Goal: Task Accomplishment & Management: Manage account settings

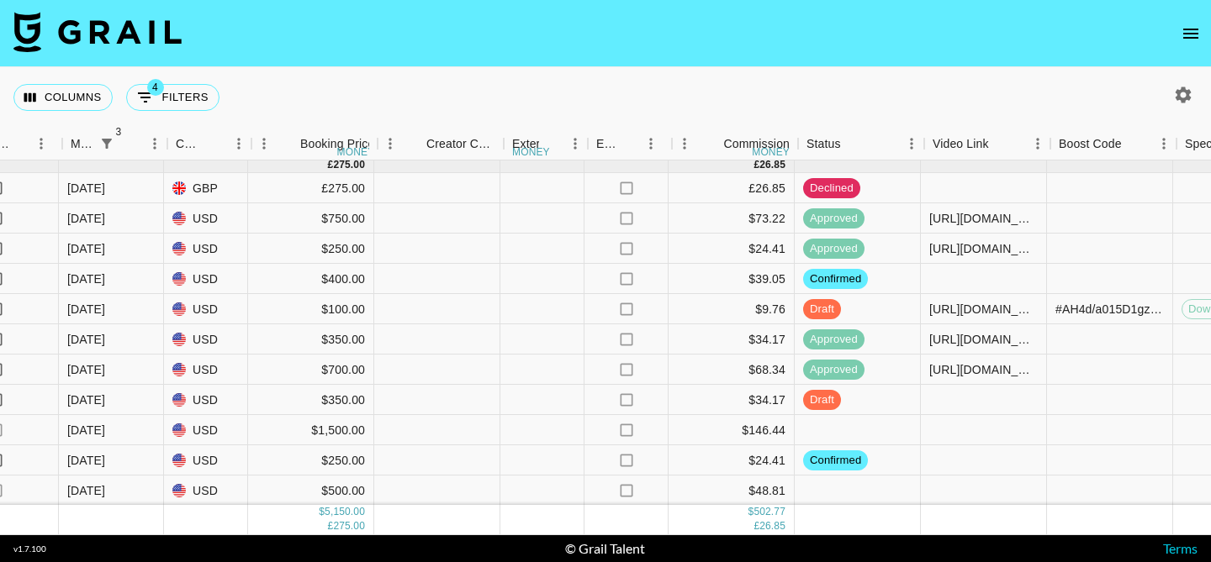
scroll to position [17, 1315]
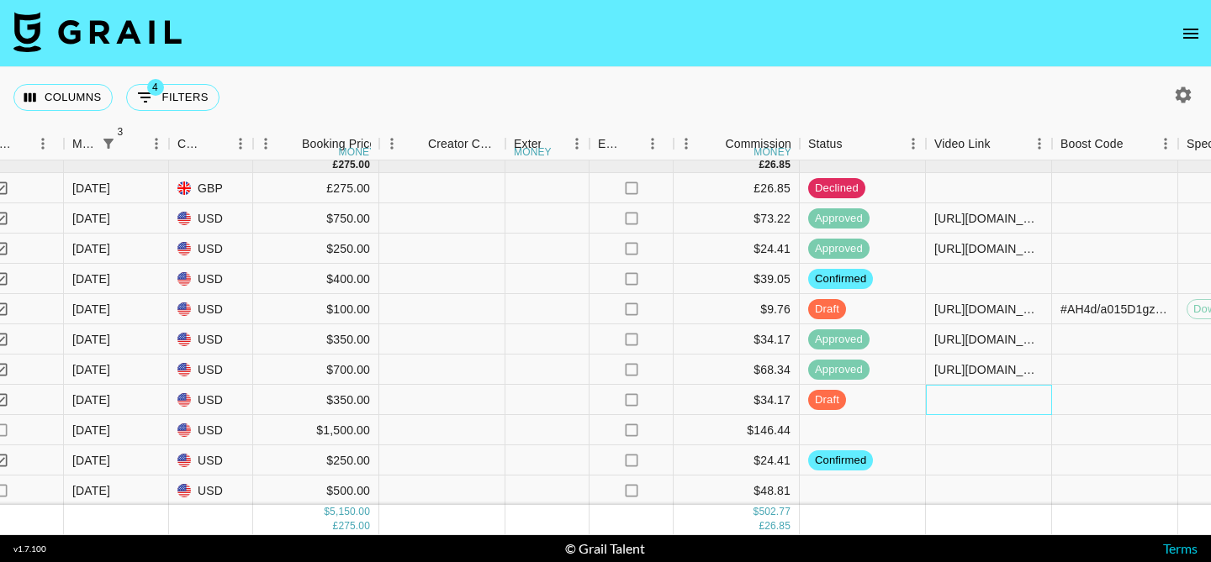
click at [995, 399] on div at bounding box center [989, 400] width 126 height 30
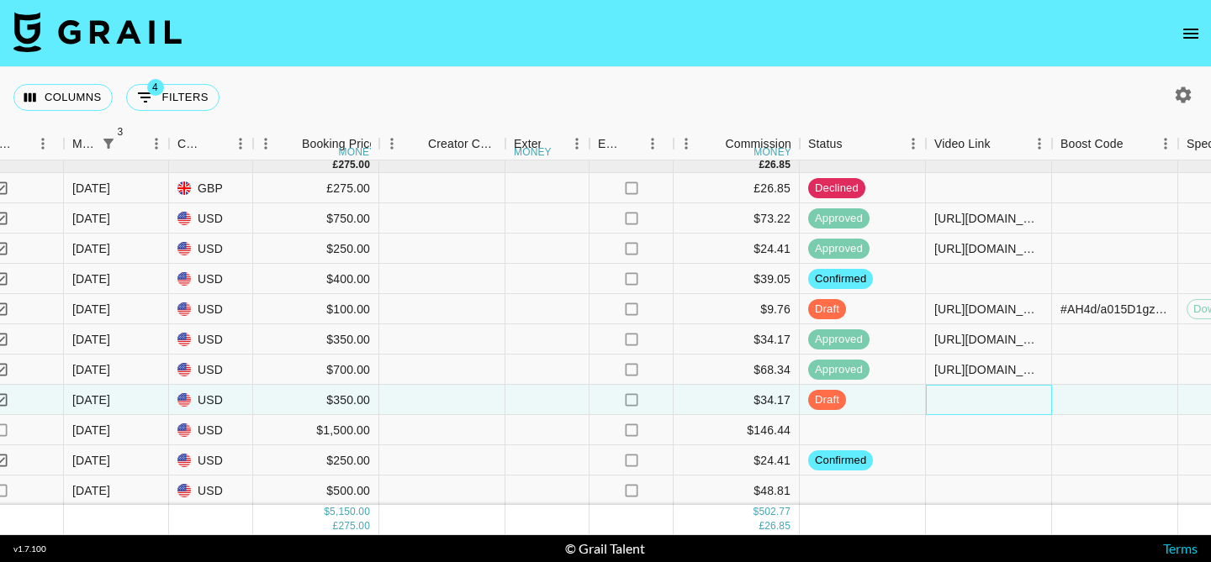
click at [995, 399] on div at bounding box center [989, 400] width 126 height 30
type input "https://www.tiktok.com/@stephaniemiec/video/7550890298247826719?is_from_webapp=…"
click at [1075, 404] on div at bounding box center [1115, 400] width 126 height 30
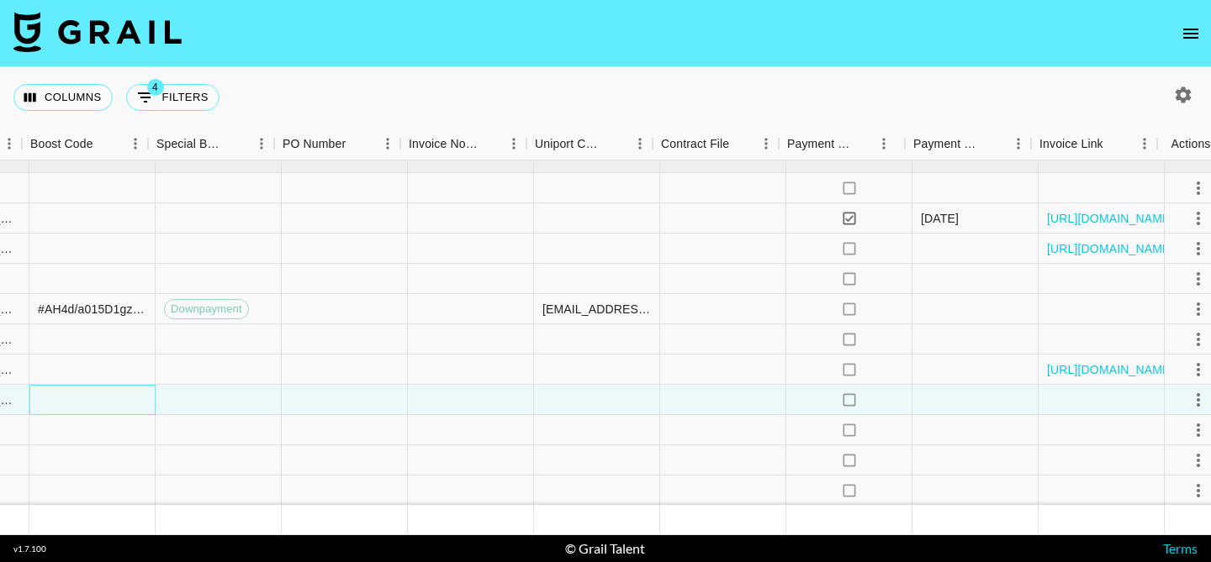
scroll to position [17, 2358]
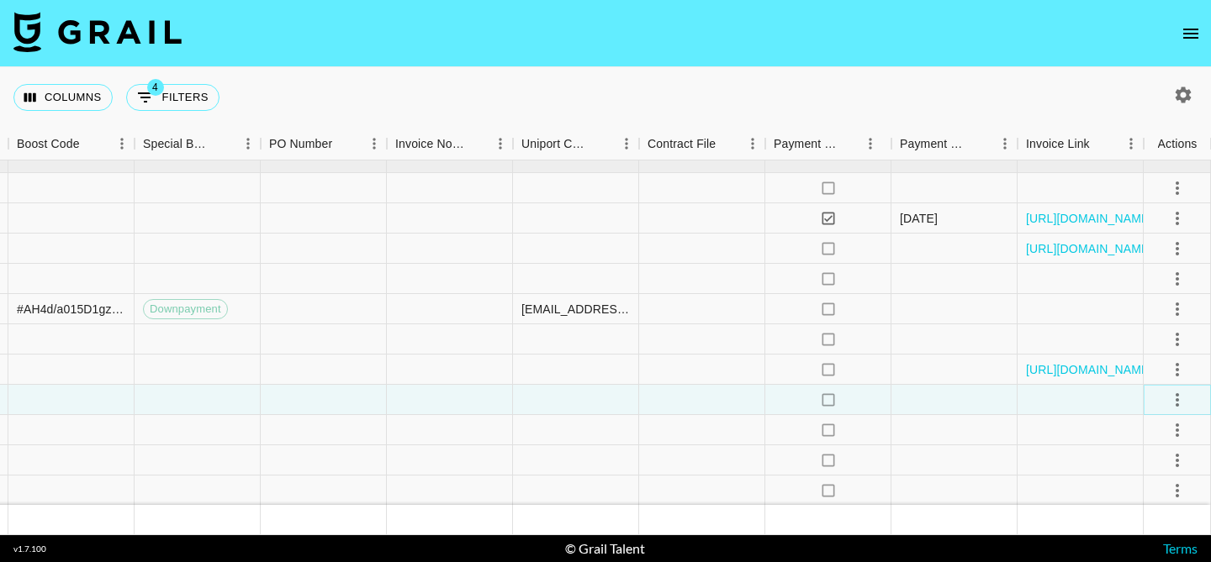
click at [1175, 399] on icon "select merge strategy" at bounding box center [1176, 399] width 3 height 13
click at [1158, 369] on div "Approve" at bounding box center [1140, 364] width 51 height 20
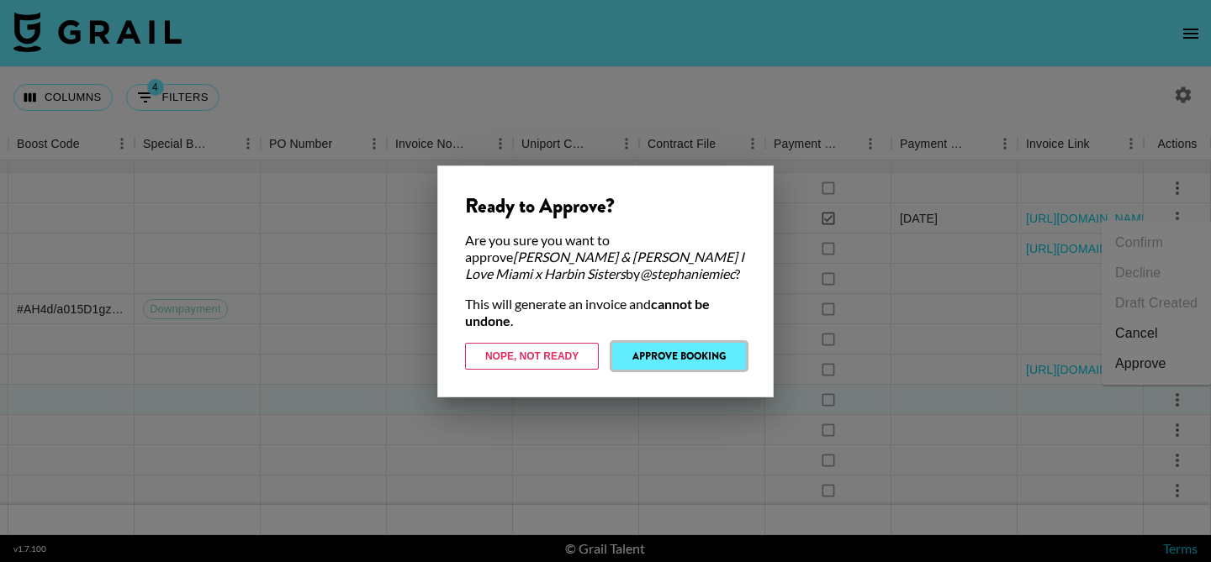
click at [699, 354] on button "Approve Booking" at bounding box center [679, 356] width 134 height 27
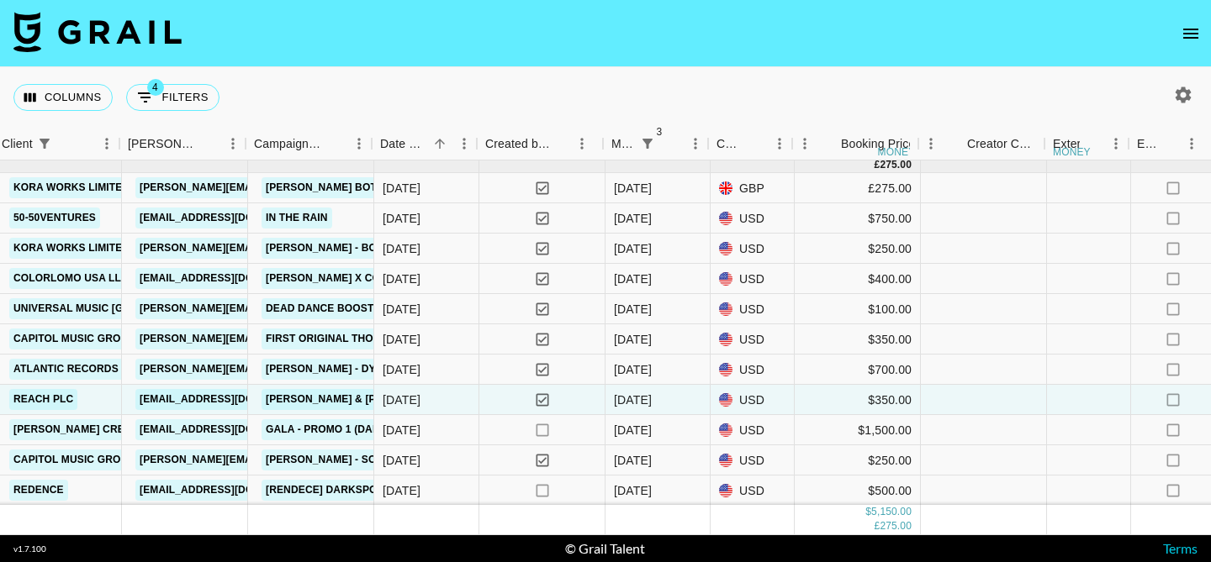
scroll to position [17, 772]
click at [1188, 37] on icon "open drawer" at bounding box center [1190, 34] width 15 height 10
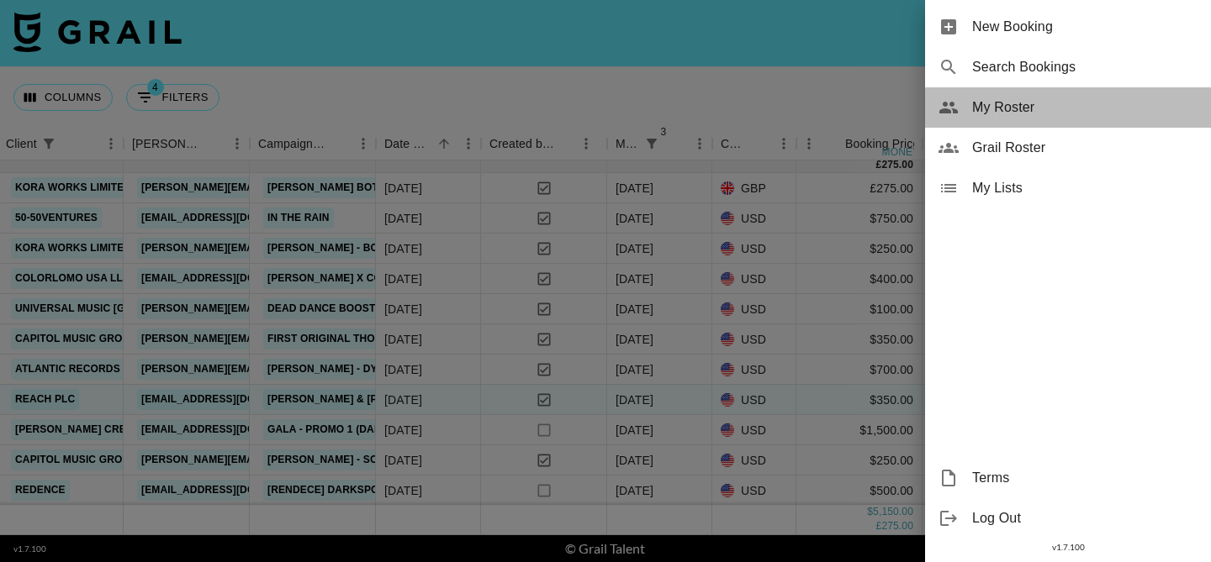
click at [1019, 113] on span "My Roster" at bounding box center [1084, 108] width 225 height 20
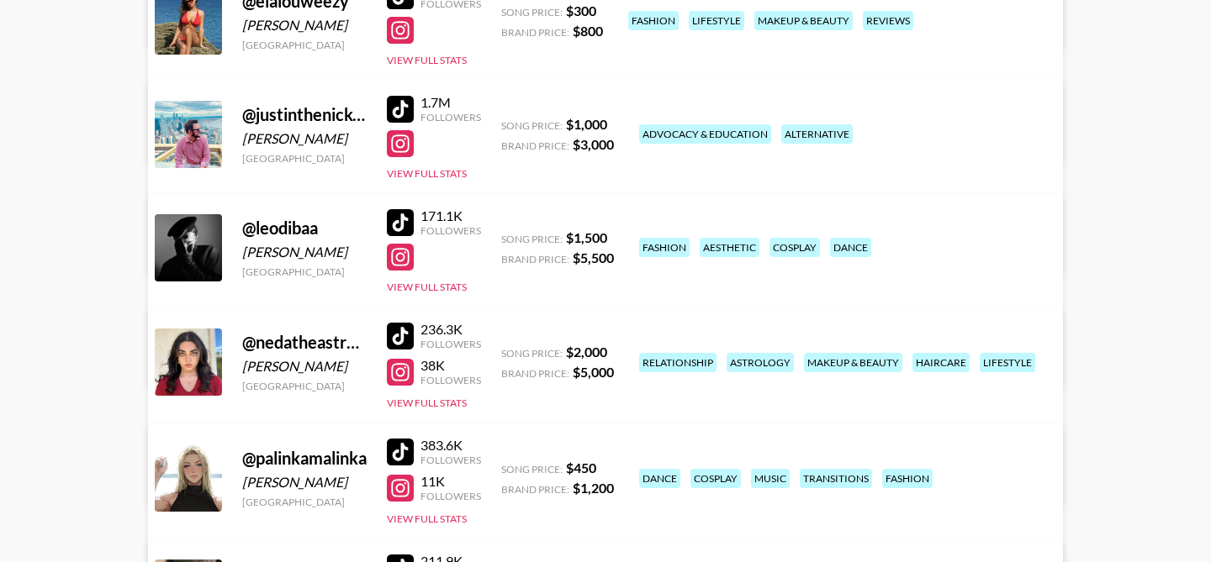
scroll to position [541, 0]
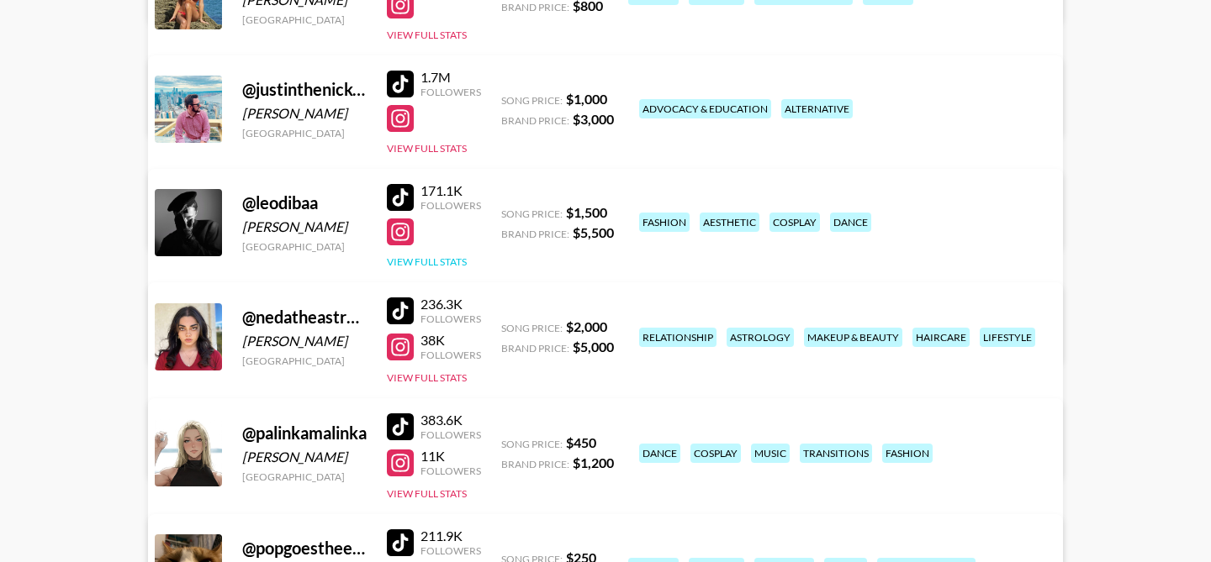
click at [444, 260] on button "View Full Stats" at bounding box center [427, 262] width 80 height 13
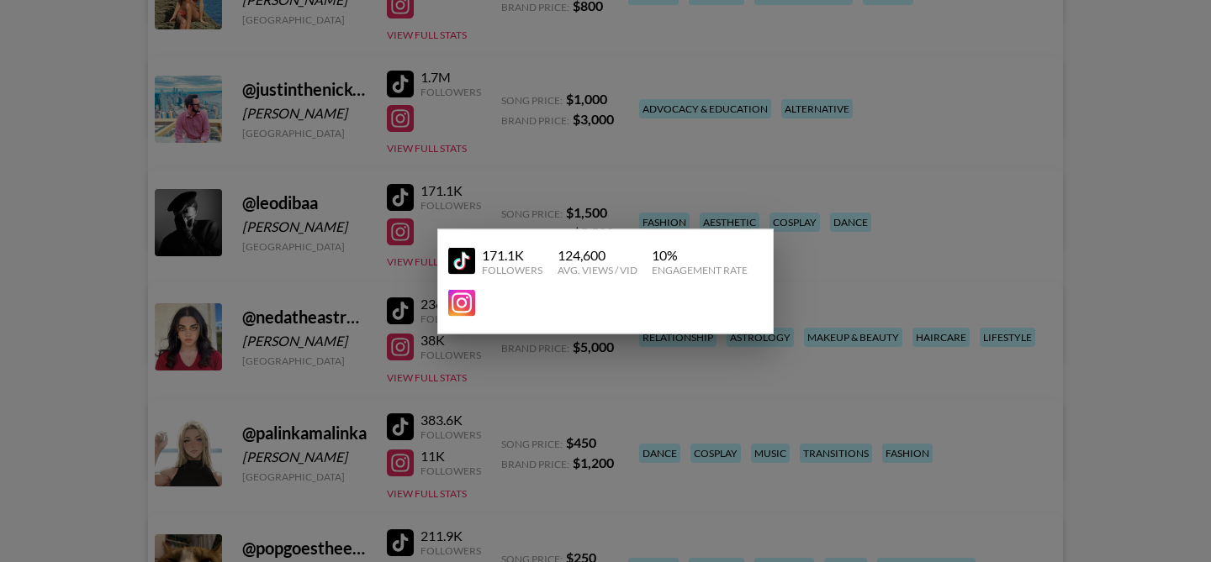
click at [424, 227] on div at bounding box center [605, 281] width 1211 height 562
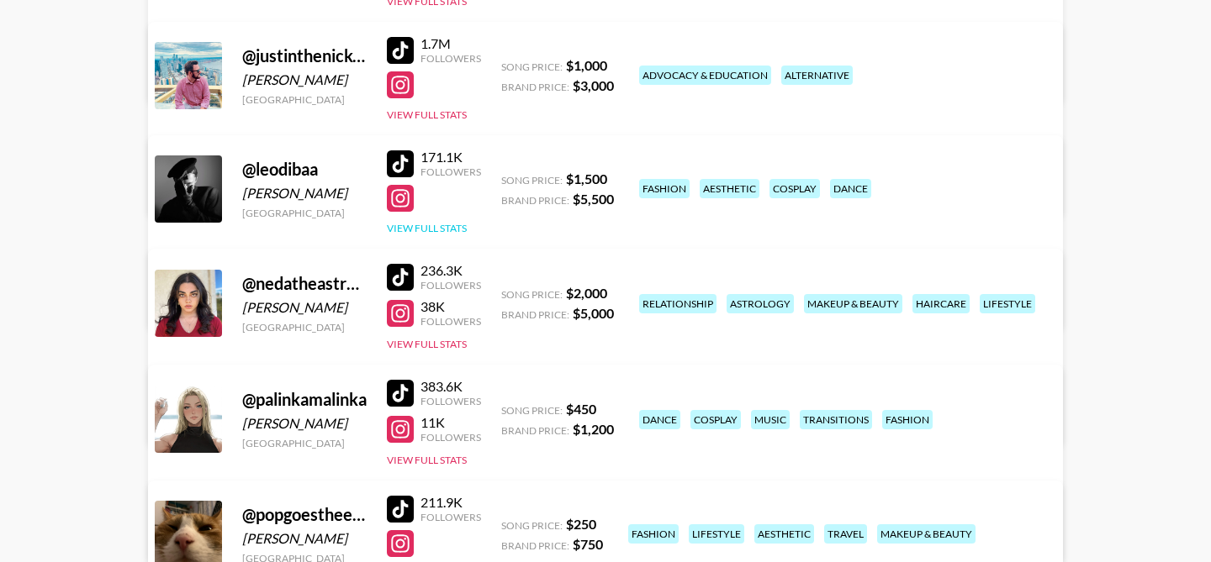
scroll to position [578, 0]
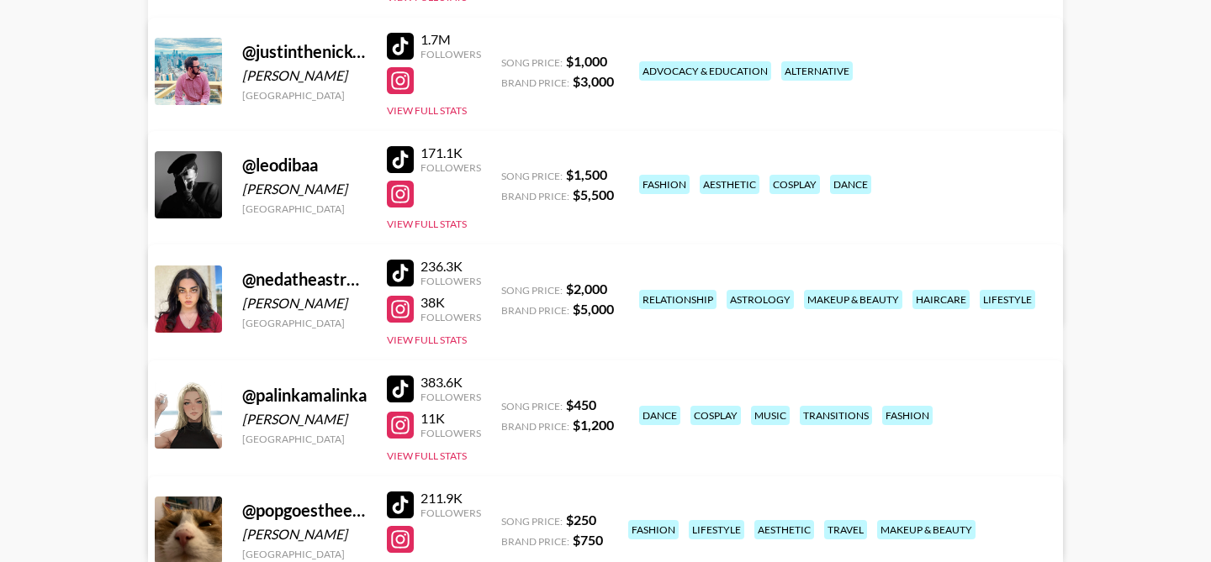
click at [611, 288] on link "View/Edit Details" at bounding box center [394, 296] width 433 height 17
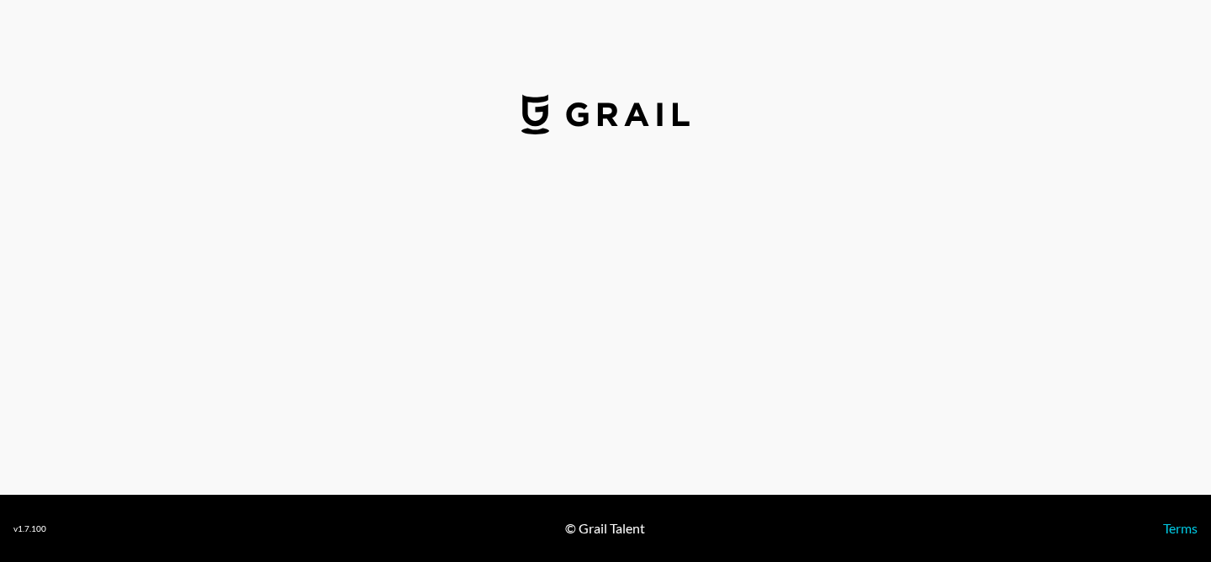
select select "USD"
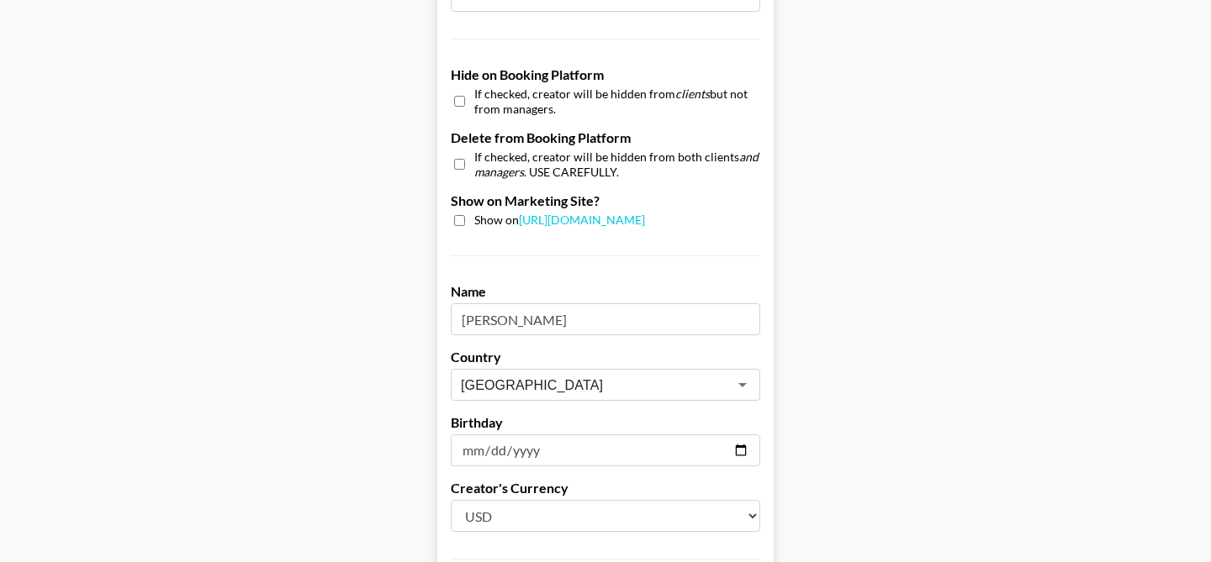
scroll to position [1718, 0]
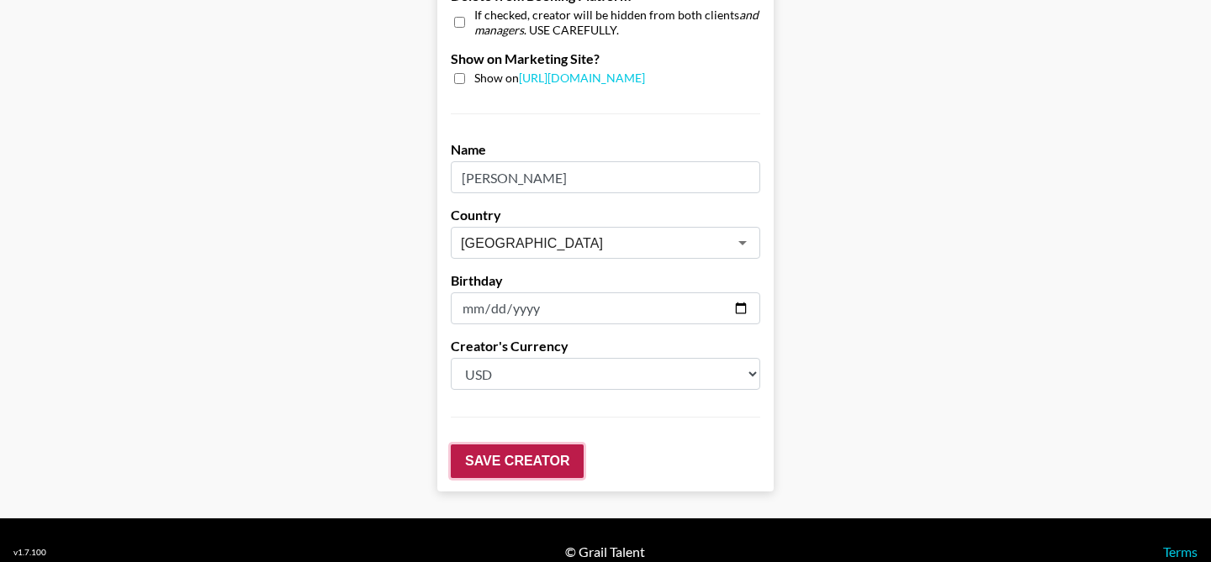
click at [475, 445] on input "Save Creator" at bounding box center [517, 462] width 133 height 34
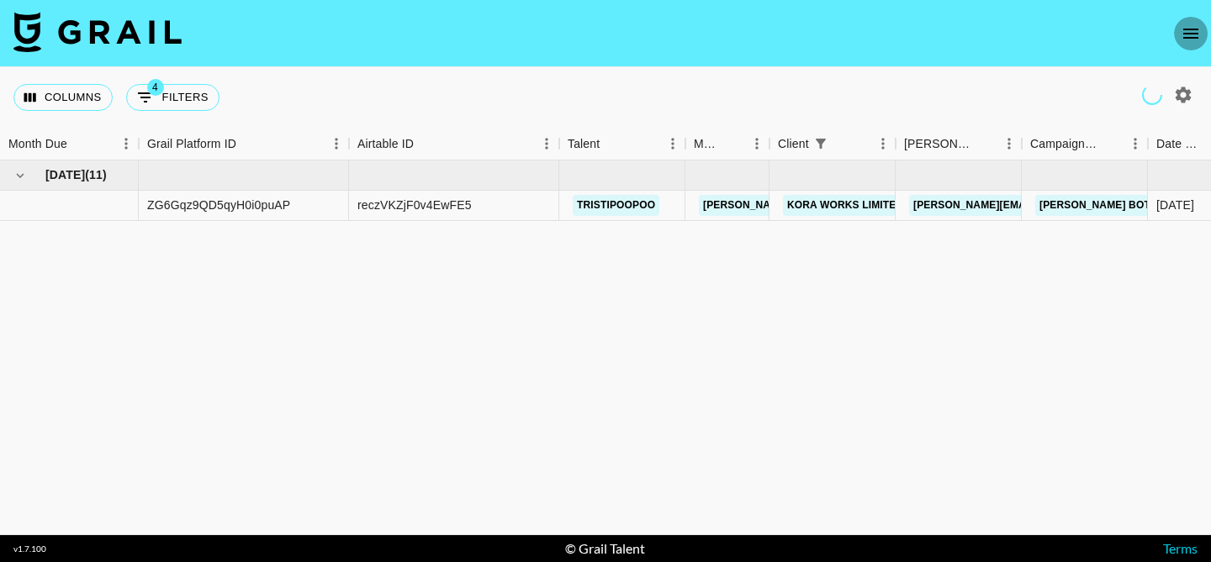
click at [1184, 34] on icon "open drawer" at bounding box center [1190, 34] width 20 height 20
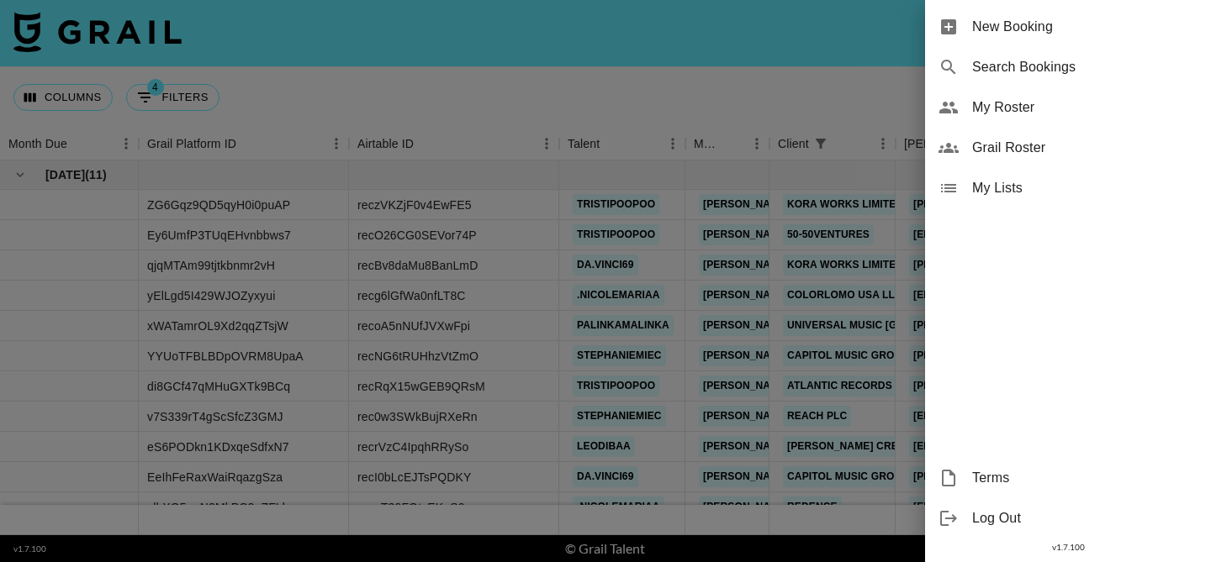
click at [1039, 98] on span "My Roster" at bounding box center [1084, 108] width 225 height 20
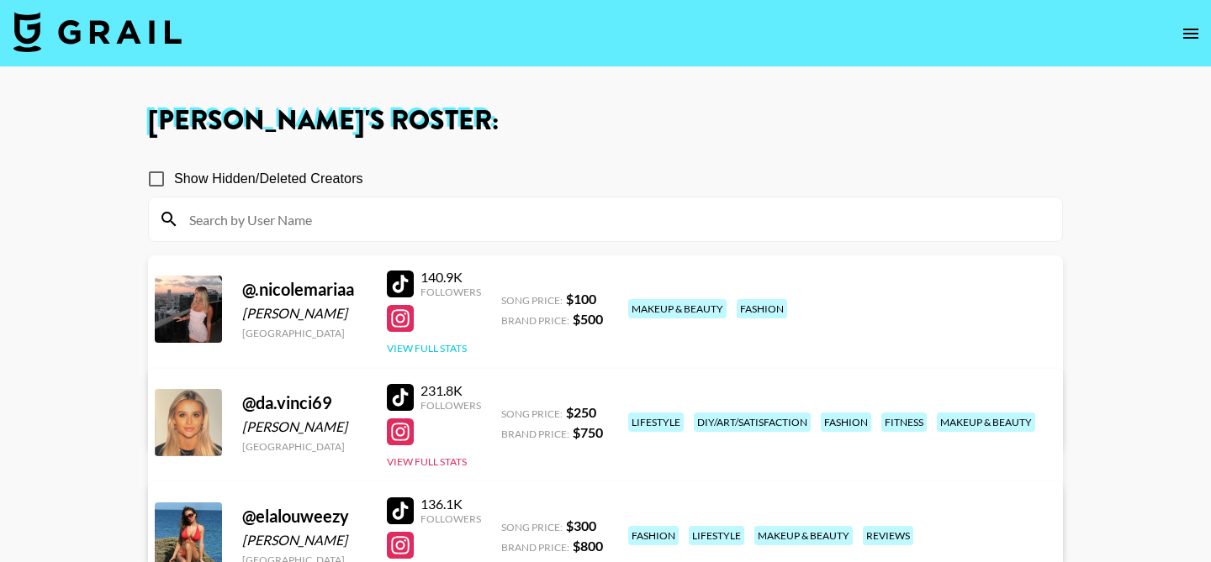
click at [443, 344] on button "View Full Stats" at bounding box center [427, 348] width 80 height 13
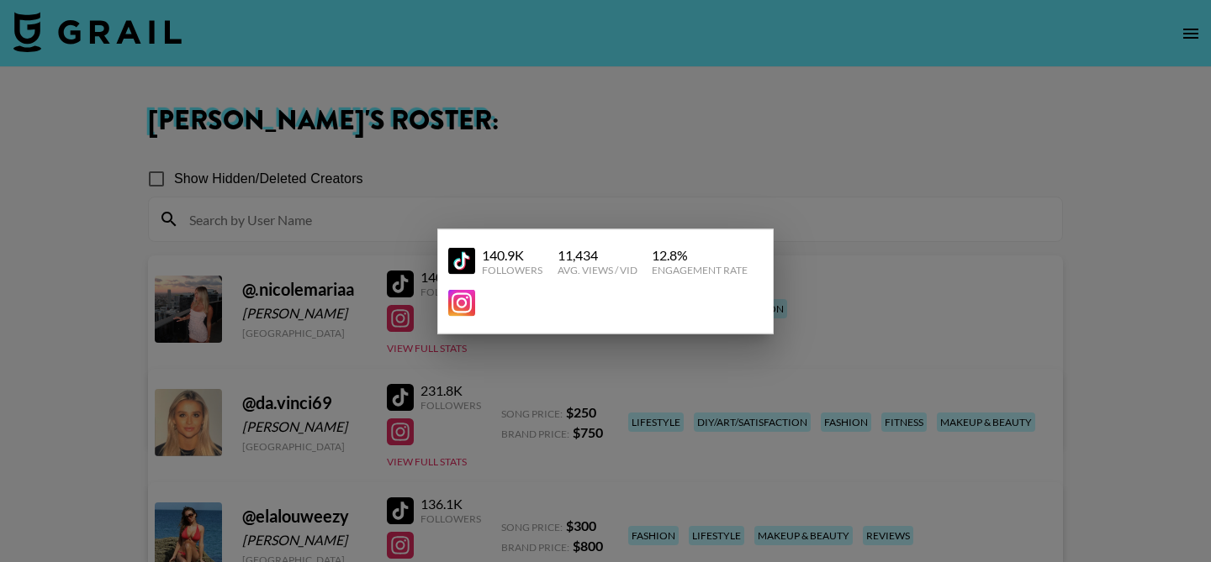
click at [566, 165] on div at bounding box center [605, 281] width 1211 height 562
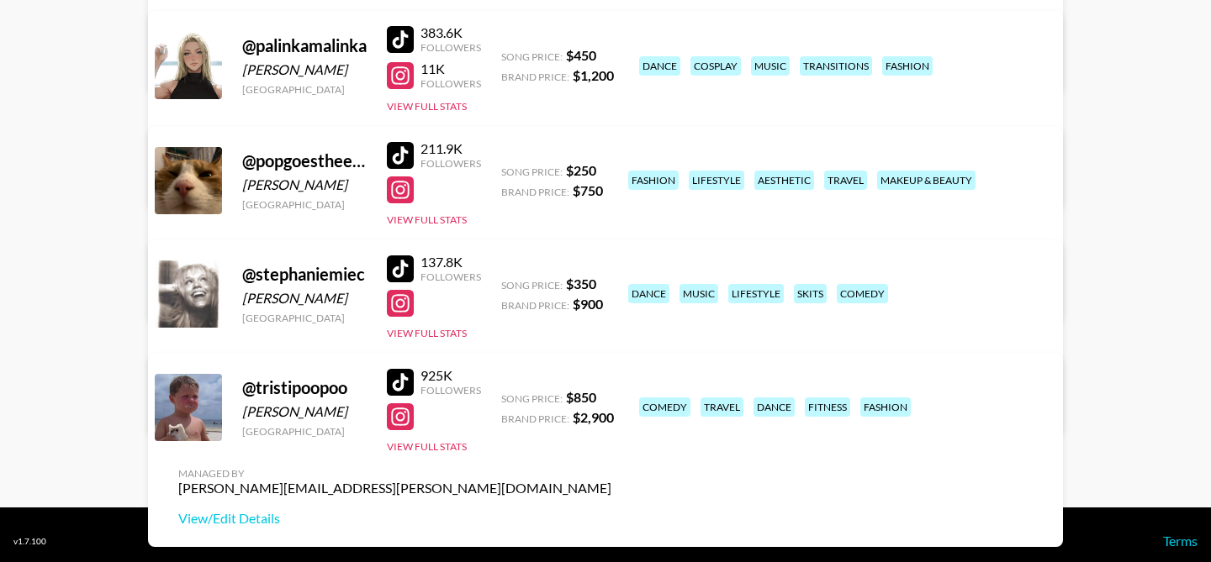
scroll to position [941, 0]
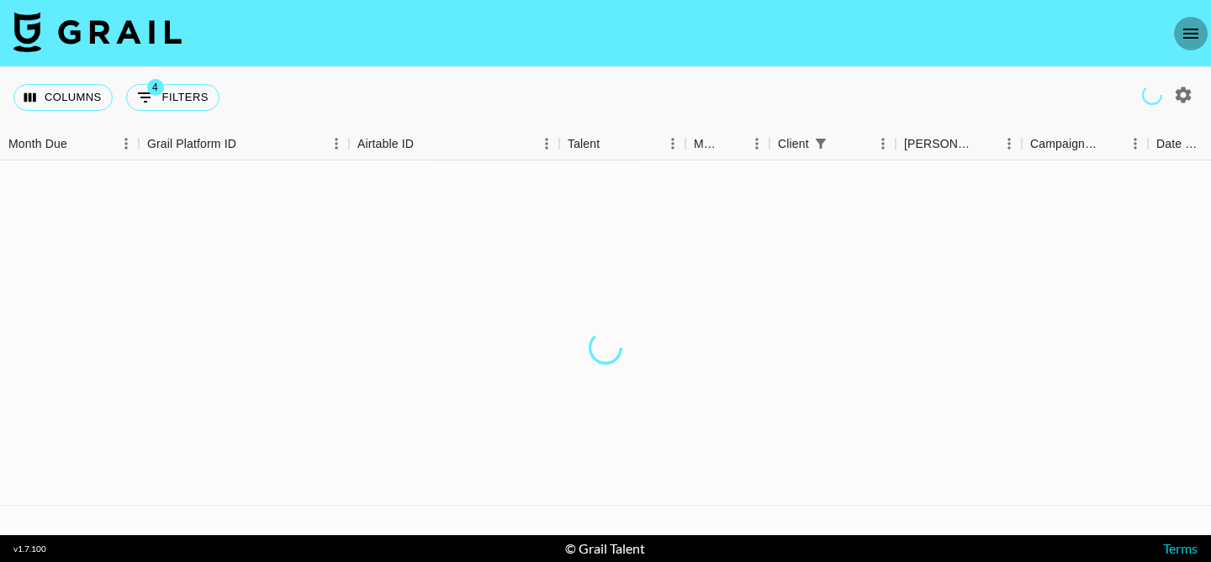
click at [1182, 34] on icon "open drawer" at bounding box center [1190, 34] width 20 height 20
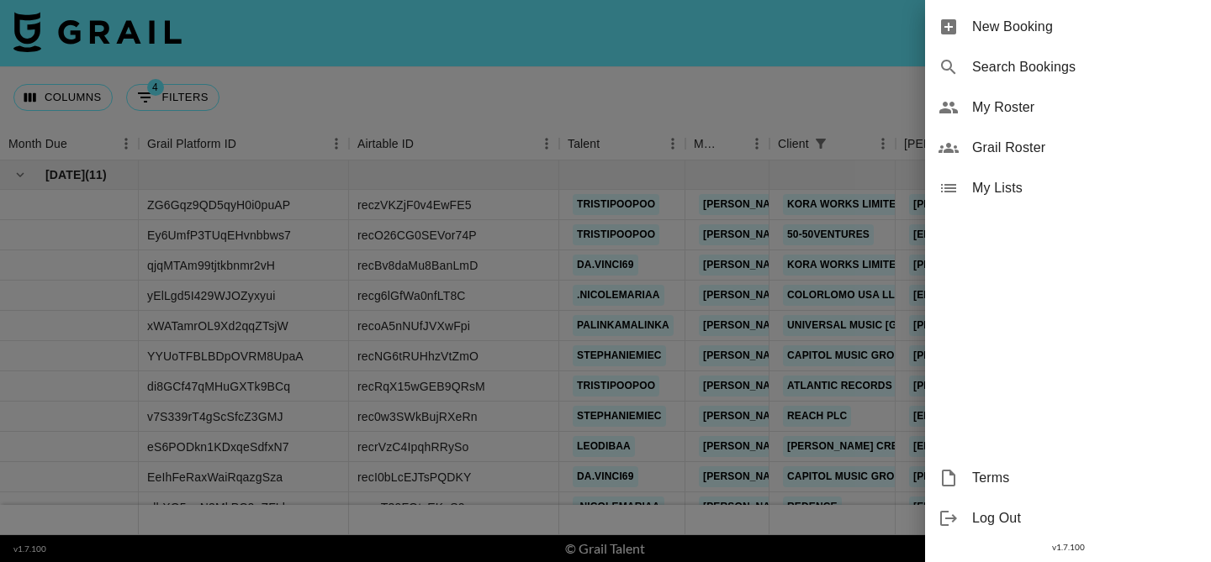
click at [1027, 103] on span "My Roster" at bounding box center [1084, 108] width 225 height 20
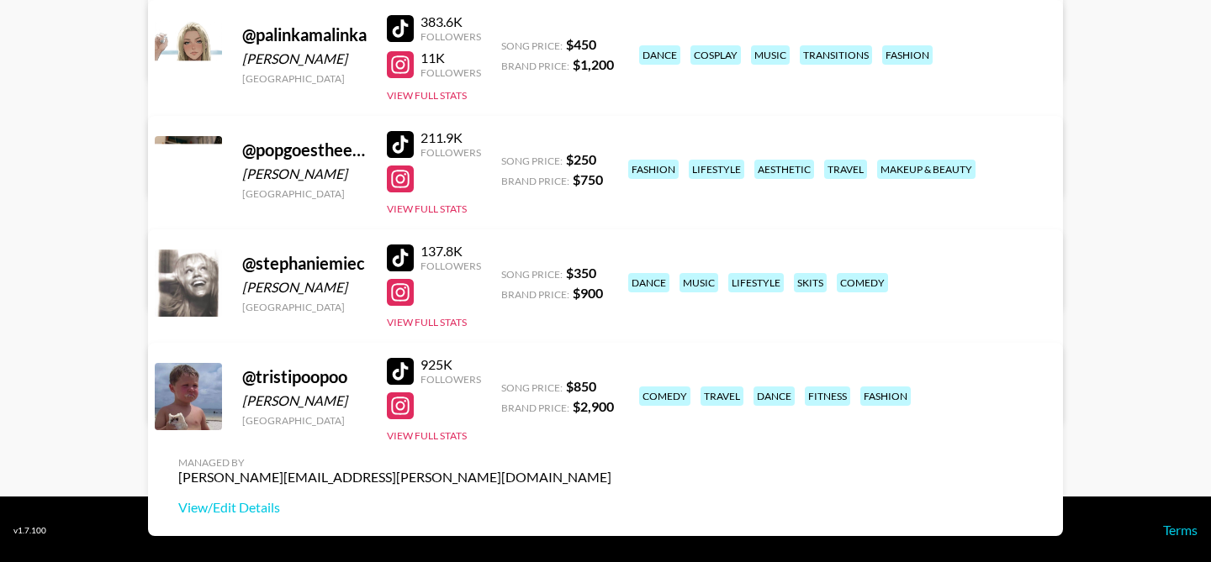
scroll to position [941, 0]
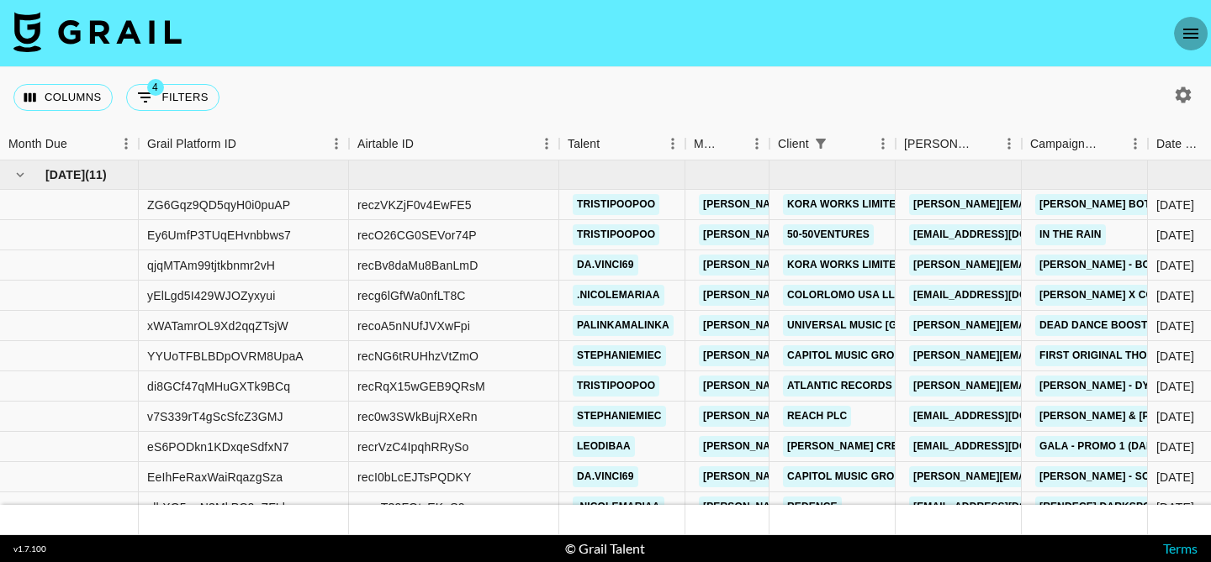
click at [1186, 31] on icon "open drawer" at bounding box center [1190, 34] width 20 height 20
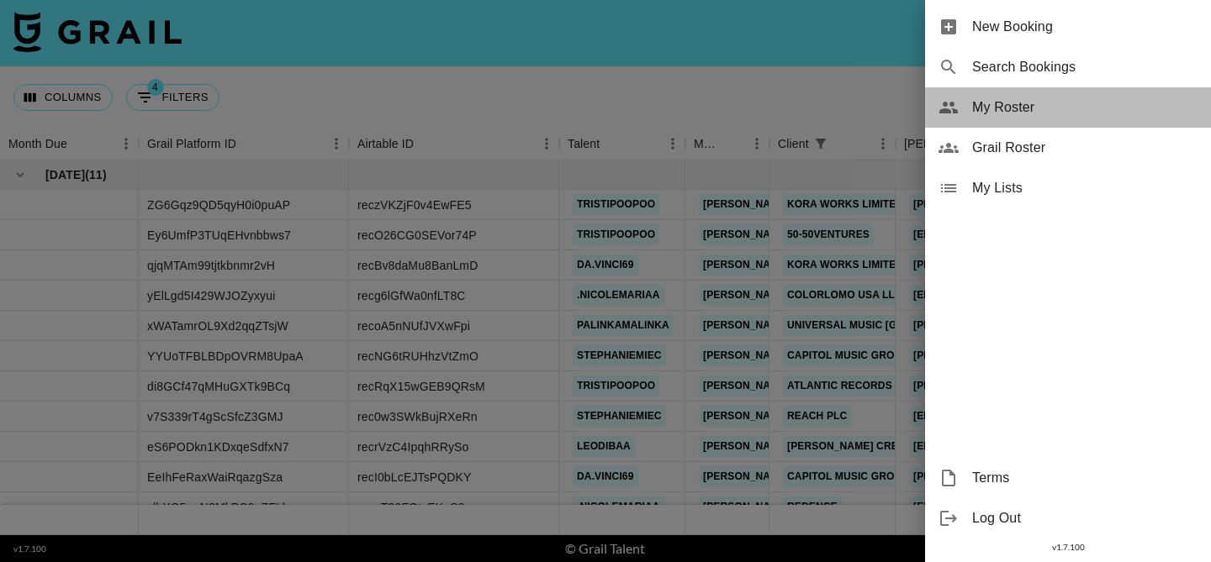
click at [1020, 100] on span "My Roster" at bounding box center [1084, 108] width 225 height 20
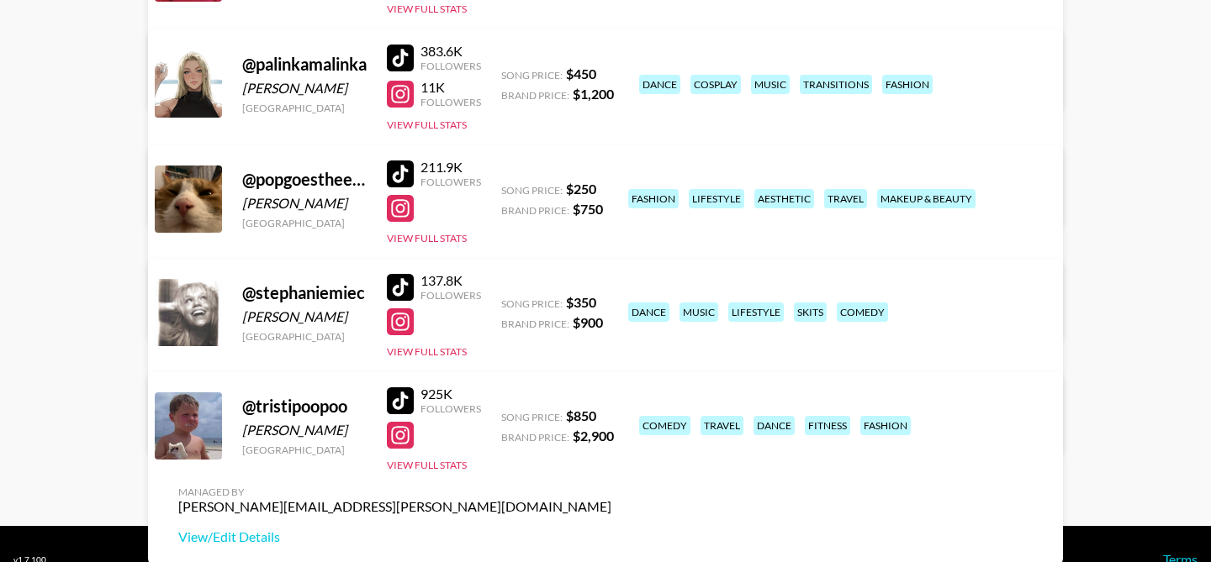
scroll to position [941, 0]
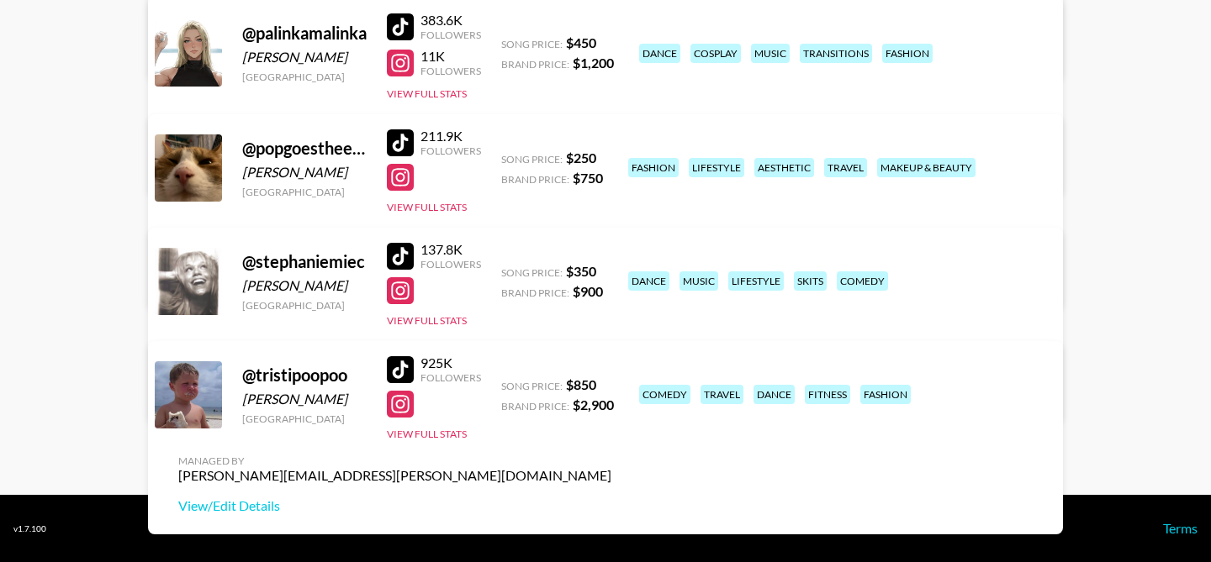
click at [611, 271] on link "View/Edit Details" at bounding box center [394, 279] width 433 height 17
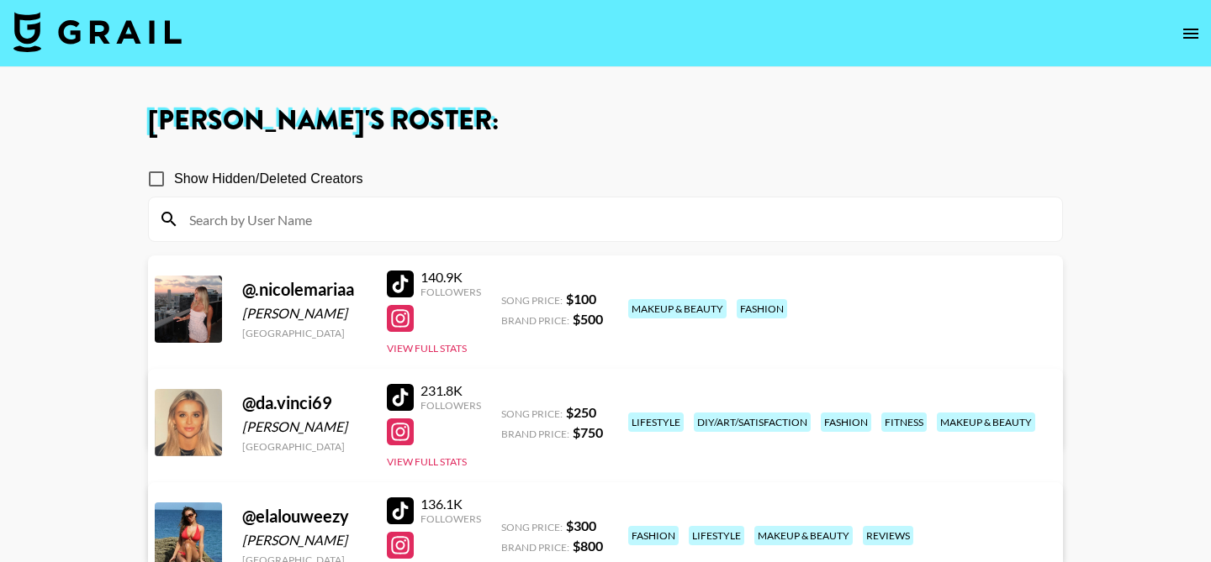
click at [145, 40] on img at bounding box center [97, 32] width 168 height 40
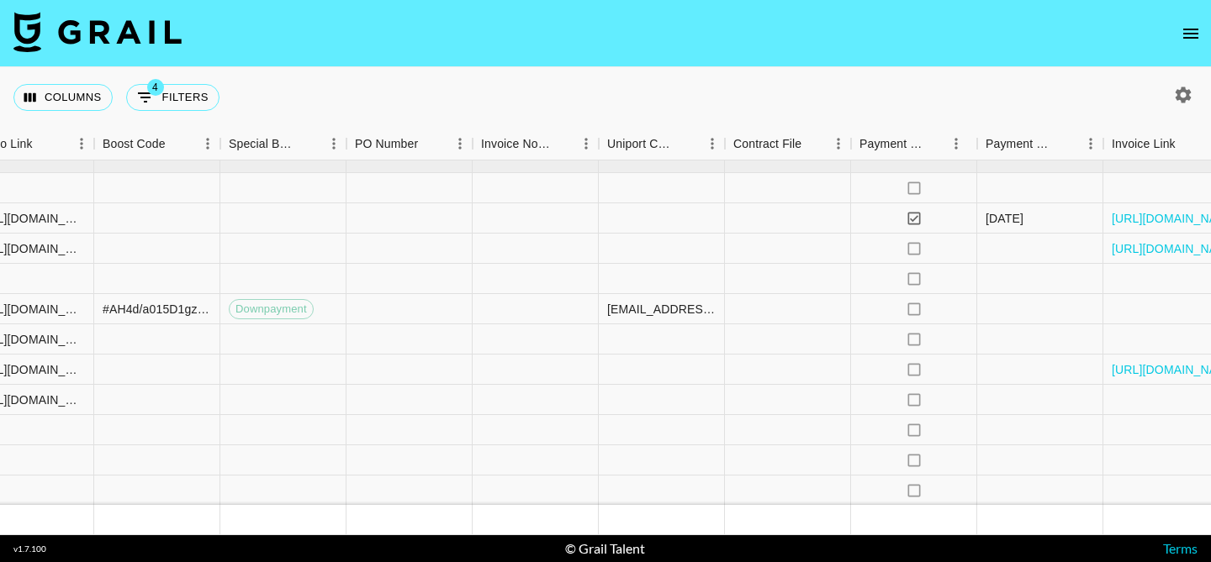
scroll to position [17, 2358]
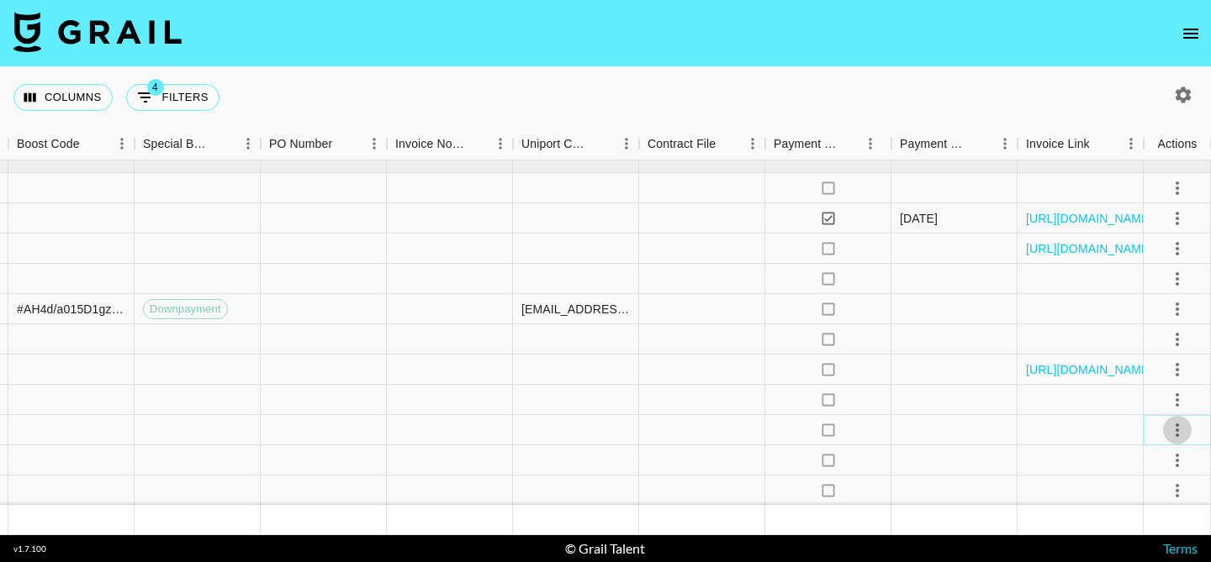
click at [1179, 430] on icon "select merge strategy" at bounding box center [1177, 430] width 20 height 20
click at [1142, 272] on li "Confirm" at bounding box center [1155, 273] width 109 height 30
click at [923, 433] on div at bounding box center [954, 430] width 126 height 30
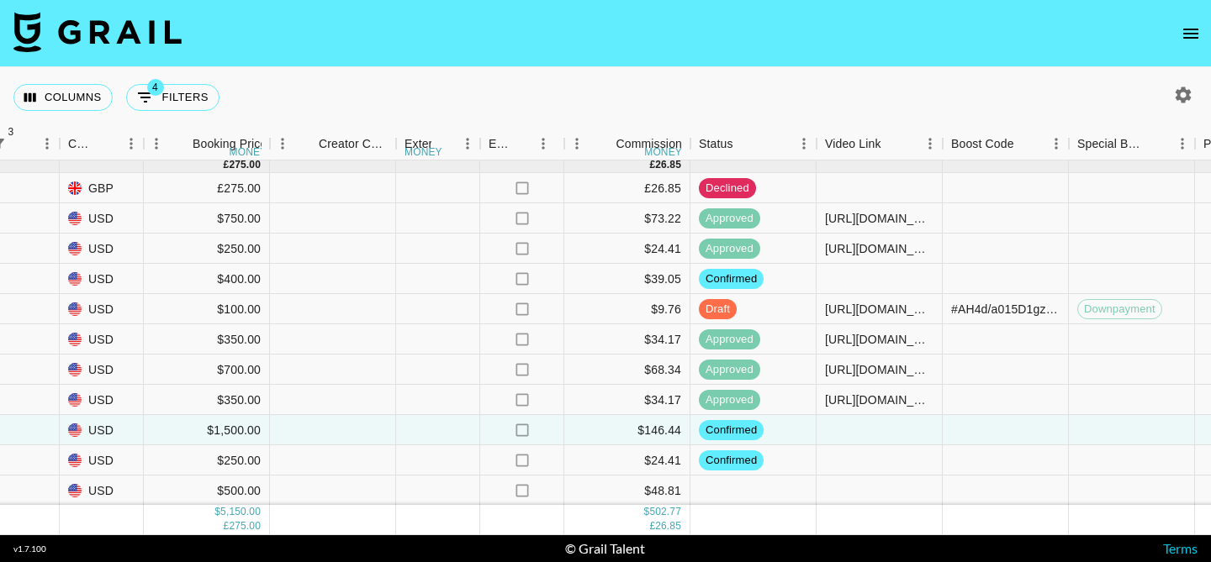
scroll to position [0, 1424]
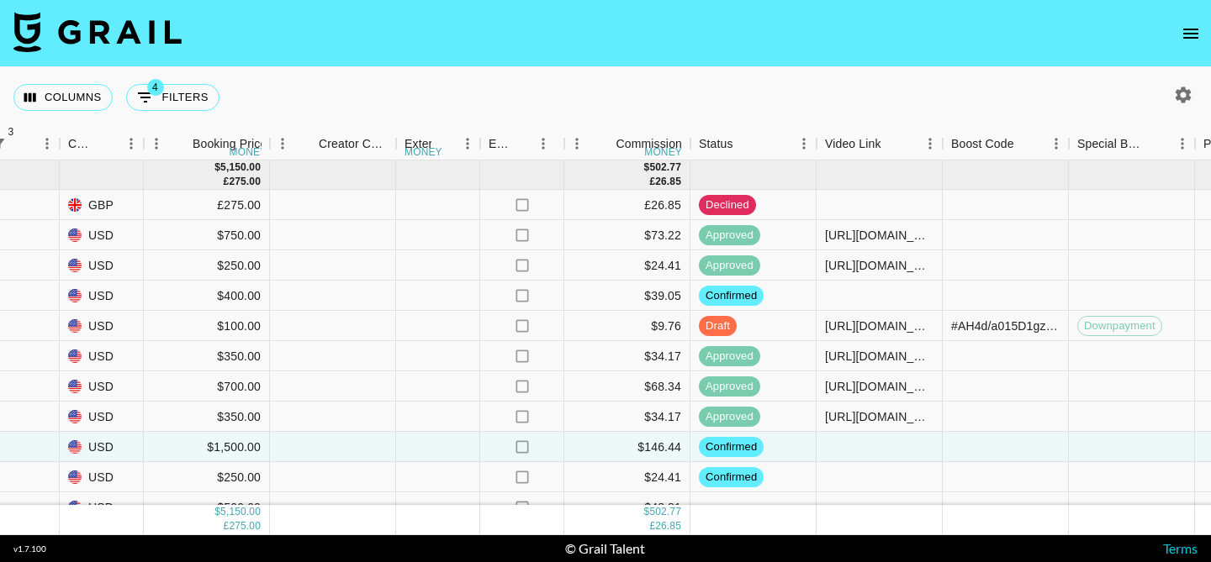
click at [1186, 30] on icon "open drawer" at bounding box center [1190, 34] width 20 height 20
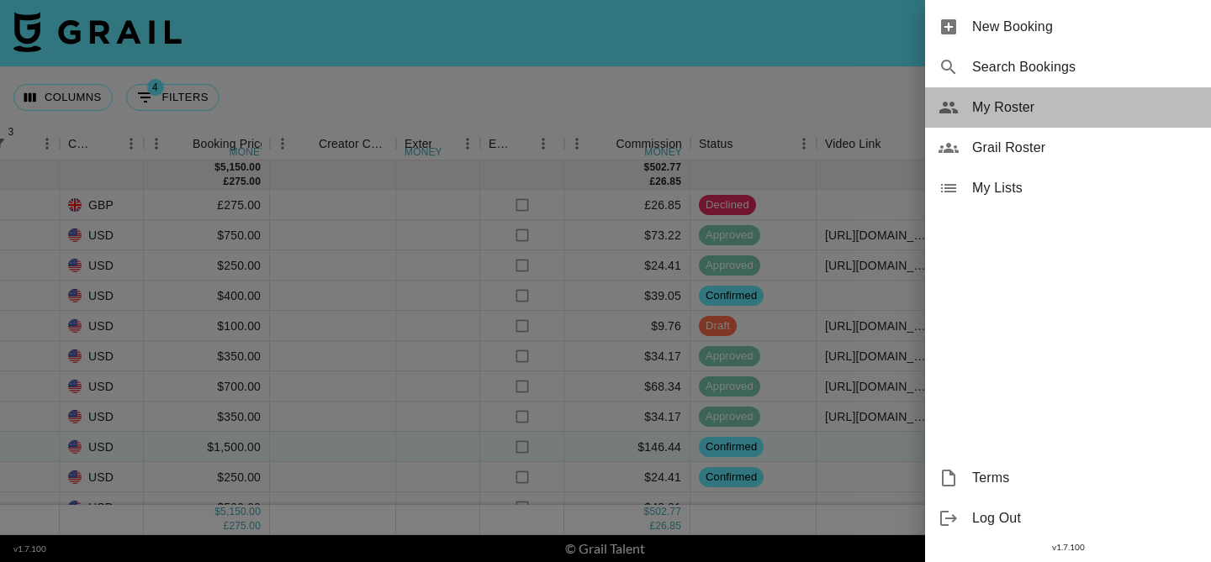
click at [1036, 103] on span "My Roster" at bounding box center [1084, 108] width 225 height 20
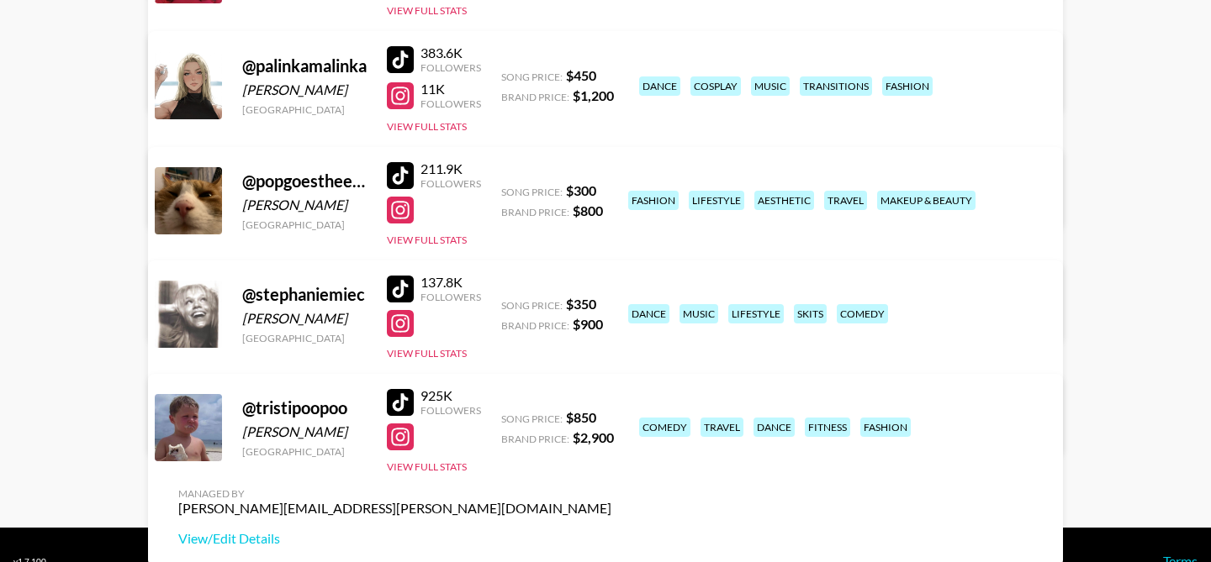
scroll to position [941, 0]
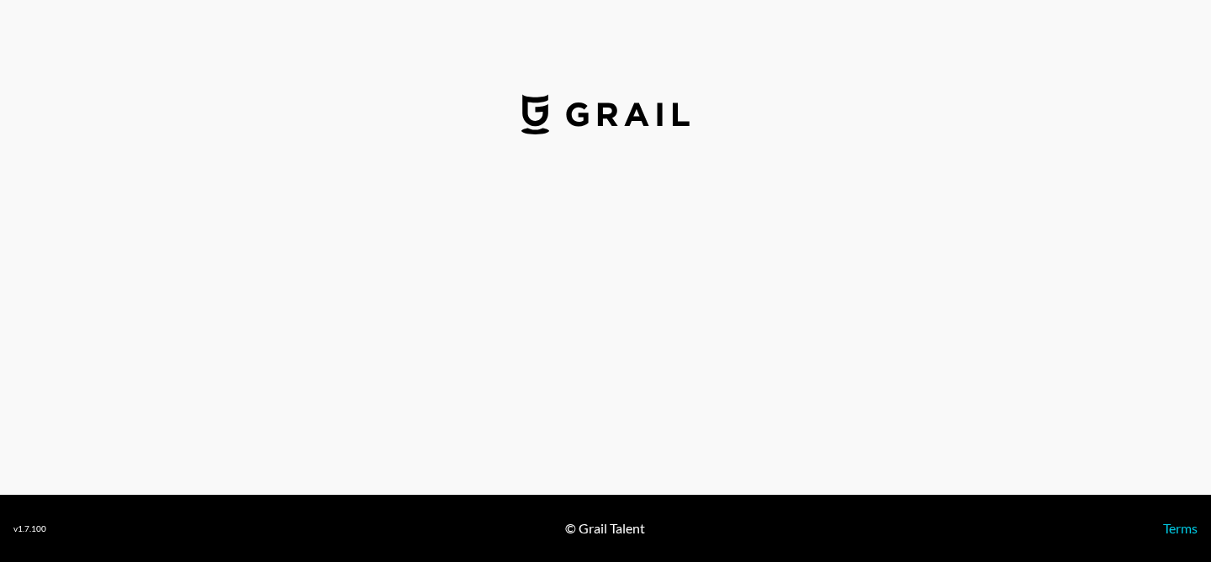
select select "USD"
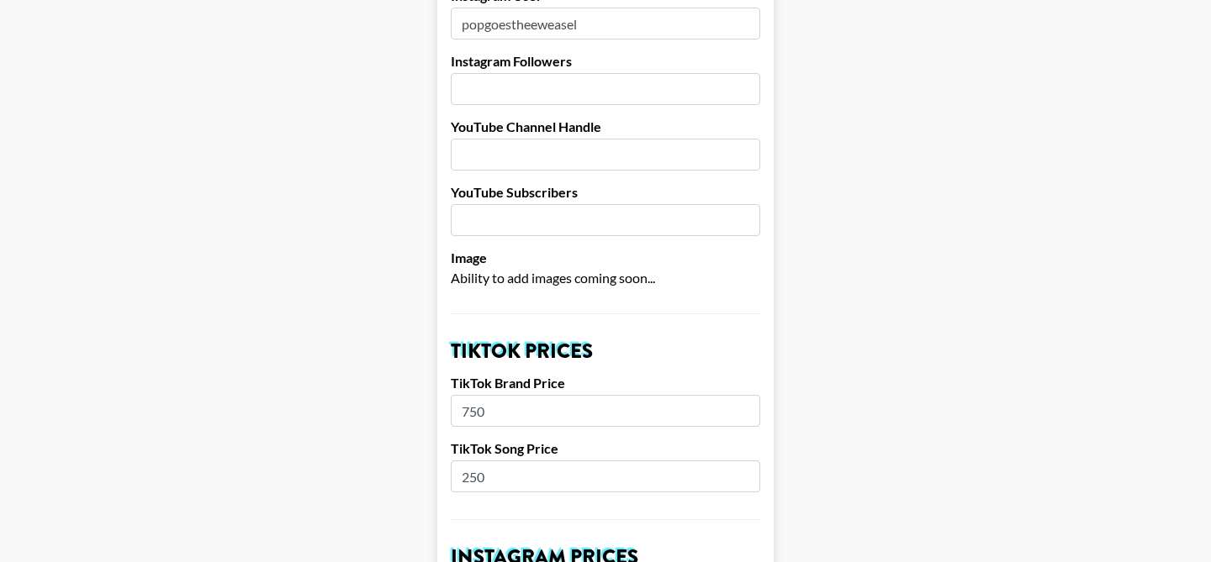
scroll to position [351, 0]
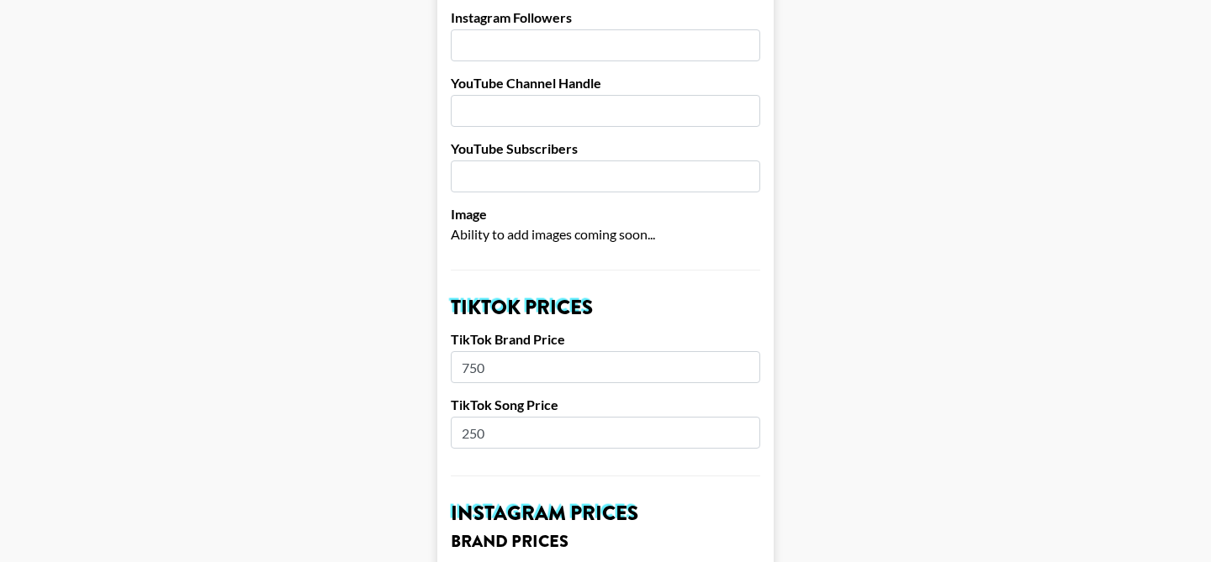
drag, startPoint x: 499, startPoint y: 404, endPoint x: 425, endPoint y: 404, distance: 74.0
type input "300"
drag, startPoint x: 492, startPoint y: 338, endPoint x: 423, endPoint y: 338, distance: 68.9
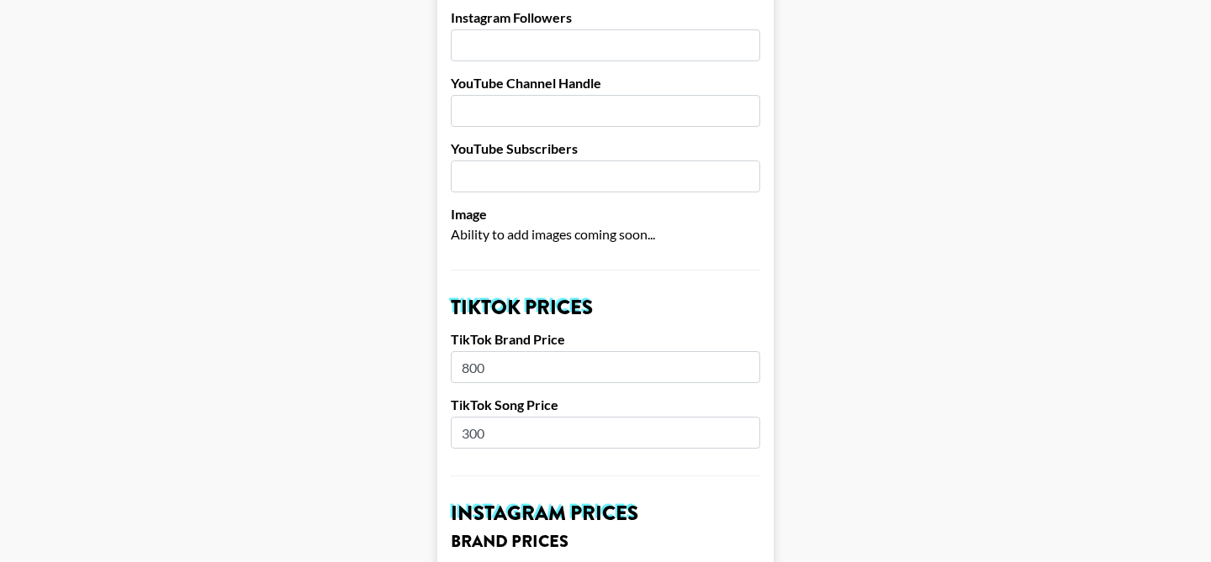
type input "800"
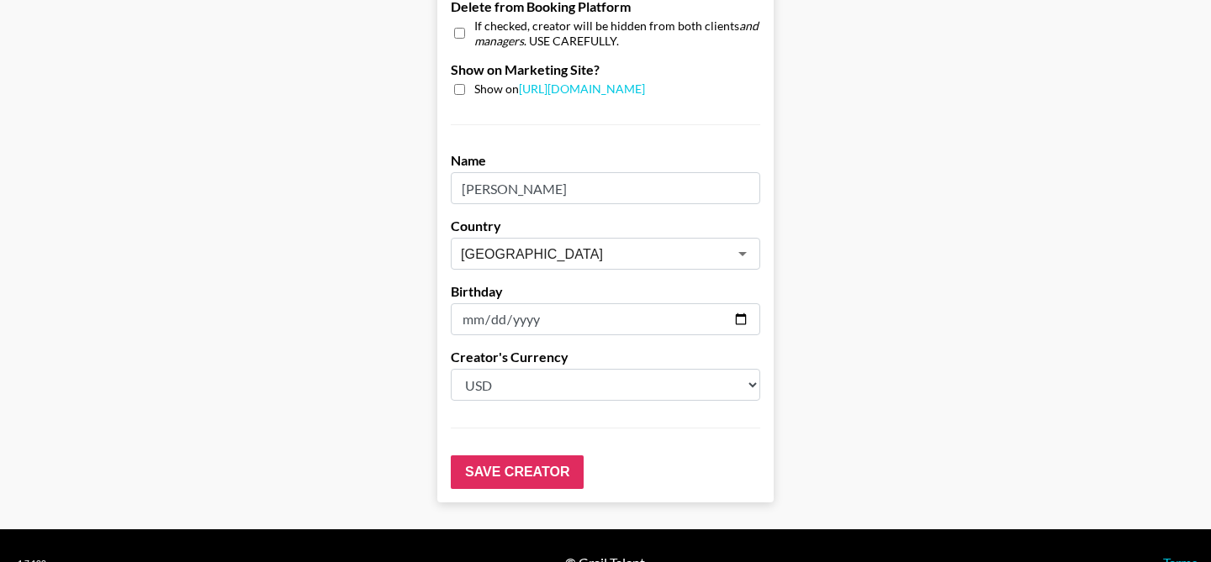
scroll to position [1718, 0]
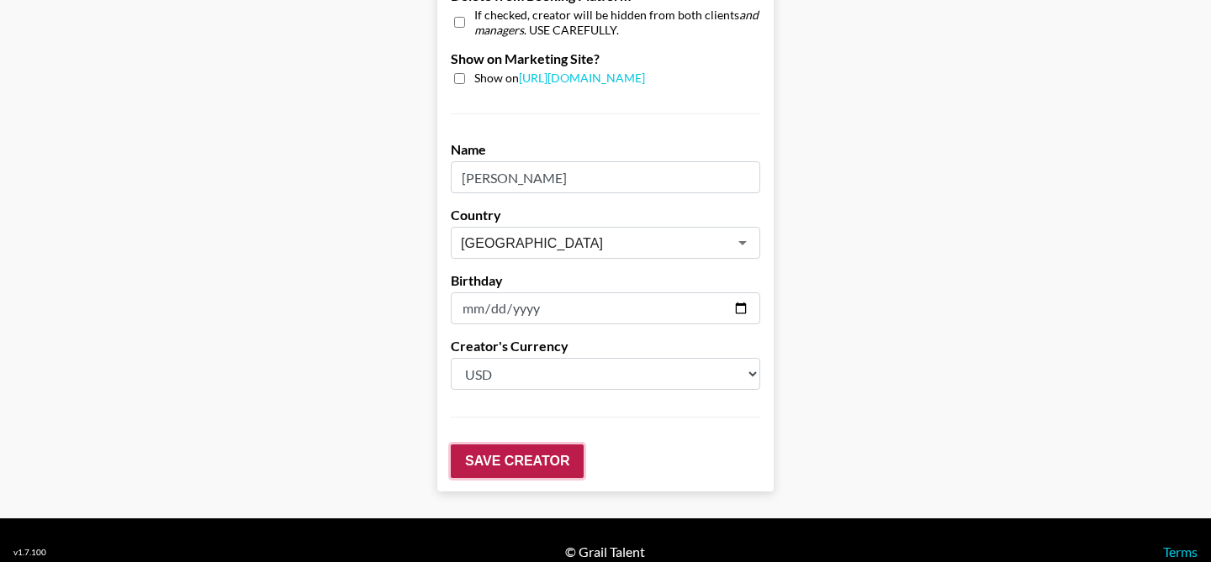
click at [514, 445] on input "Save Creator" at bounding box center [517, 462] width 133 height 34
